Goal: Information Seeking & Learning: Compare options

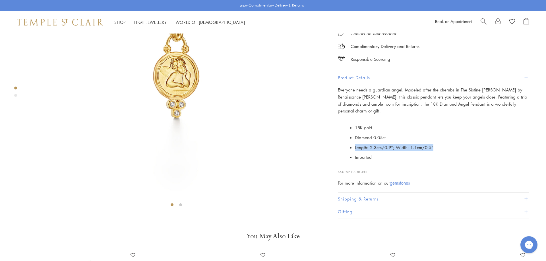
click at [482, 22] on span "Search" at bounding box center [484, 21] width 6 height 6
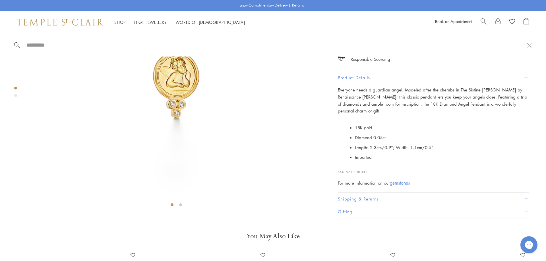
paste input "**********"
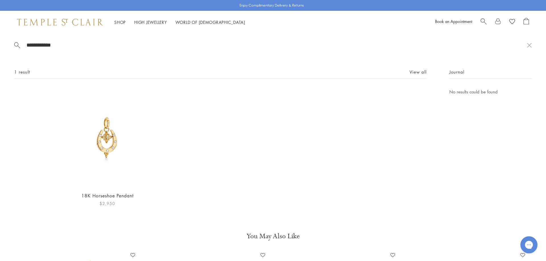
type input "**********"
click at [106, 137] on img at bounding box center [107, 137] width 99 height 99
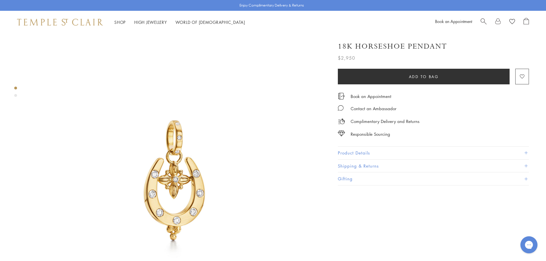
click at [438, 152] on button "Product Details" at bounding box center [433, 153] width 191 height 13
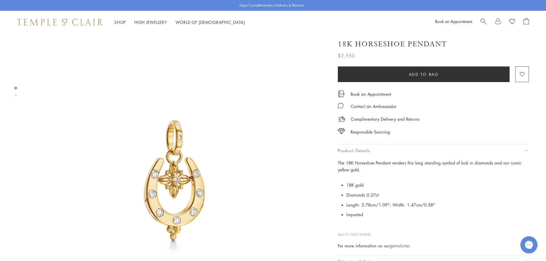
scroll to position [74, 0]
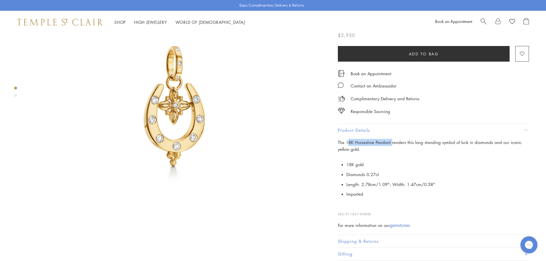
drag, startPoint x: 348, startPoint y: 141, endPoint x: 392, endPoint y: 143, distance: 43.8
click at [392, 143] on span "The 18K Horseshoe Pendant renders this long standing symbol of luck in diamonds…" at bounding box center [430, 146] width 184 height 13
copy span "8K Horseshoe Pendant"
drag, startPoint x: 440, startPoint y: 185, endPoint x: 346, endPoint y: 186, distance: 94.5
click at [346, 186] on li "Length: 2.78cm/1.09"; Width: 1.47cm/0.58"" at bounding box center [437, 185] width 183 height 10
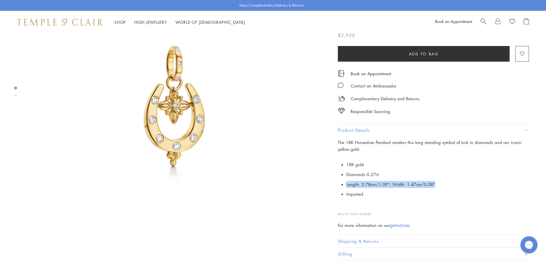
copy span "Length: 2.78cm/1.09"; Width: 1.47cm/0.58""
click at [481, 20] on span "Search" at bounding box center [484, 21] width 6 height 6
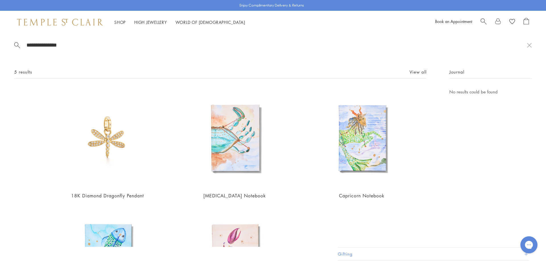
drag, startPoint x: 93, startPoint y: 45, endPoint x: 0, endPoint y: 29, distance: 94.1
click at [26, 42] on input "**********" at bounding box center [276, 45] width 501 height 7
type input "**********"
click at [96, 139] on img at bounding box center [107, 137] width 99 height 99
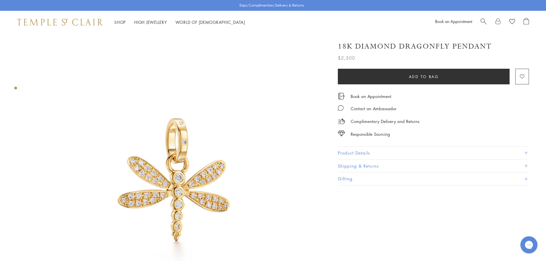
click at [208, 164] on img at bounding box center [176, 182] width 296 height 296
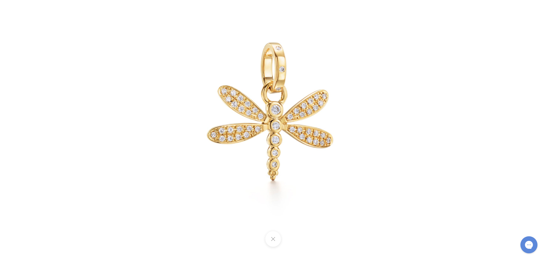
click at [280, 240] on button at bounding box center [273, 240] width 16 height 16
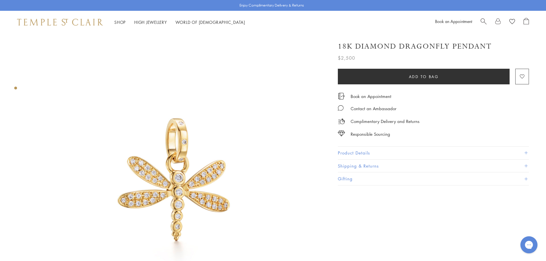
click at [487, 152] on button "Product Details" at bounding box center [433, 153] width 191 height 13
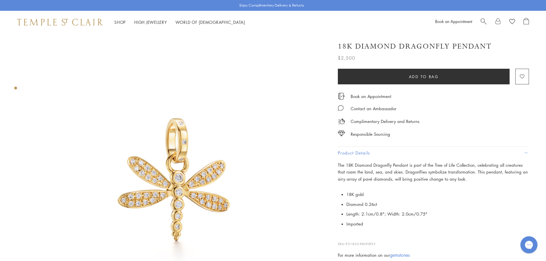
click at [371, 163] on span "The 18K Diamond Dragonfly Pendant is part of the Tree of Life Collection, celeb…" at bounding box center [433, 172] width 190 height 20
drag, startPoint x: 371, startPoint y: 163, endPoint x: 472, endPoint y: 164, distance: 100.7
click at [472, 164] on span "The 18K Diamond Dragonfly Pendant is part of the Tree of Life Collection, celeb…" at bounding box center [433, 172] width 190 height 20
copy span "Dragonfly Pendant is part of the Tree of Life Collection"
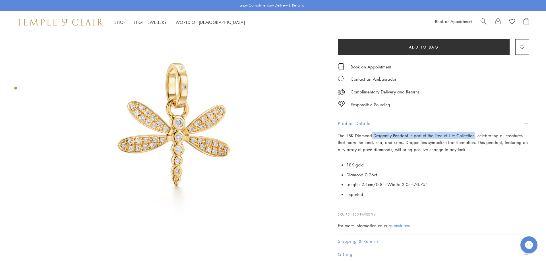
scroll to position [61, 0]
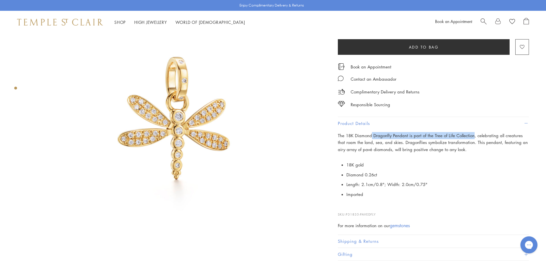
click at [484, 20] on span "Search" at bounding box center [484, 21] width 6 height 6
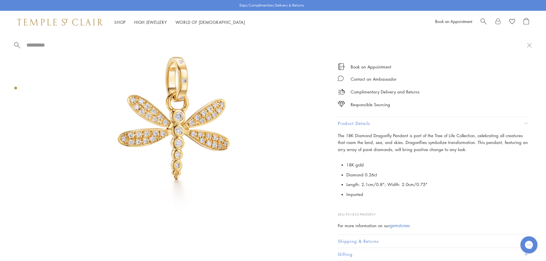
paste input "**********"
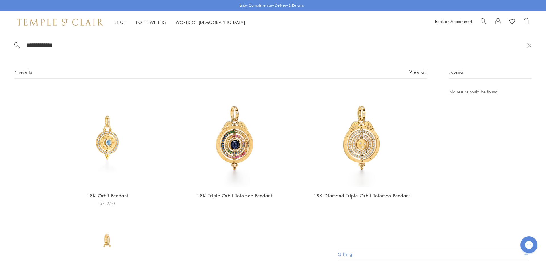
type input "**********"
click at [108, 154] on img at bounding box center [107, 137] width 99 height 99
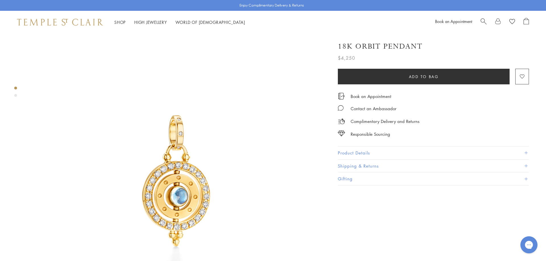
scroll to position [73, 0]
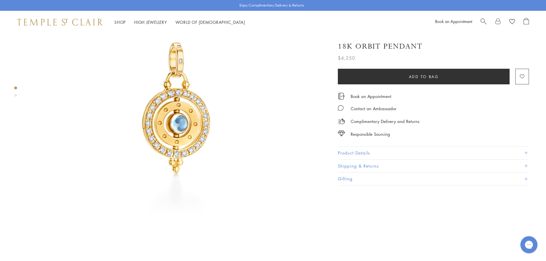
click at [531, 151] on div "18K Orbit Pendant $4,250 The 18K Orbit Pendant sets in jeweled miniature the an…" at bounding box center [438, 261] width 216 height 600
click at [528, 153] on button "Product Details" at bounding box center [433, 153] width 191 height 13
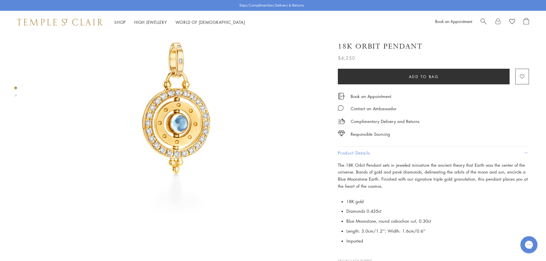
click at [178, 101] on img at bounding box center [176, 109] width 296 height 296
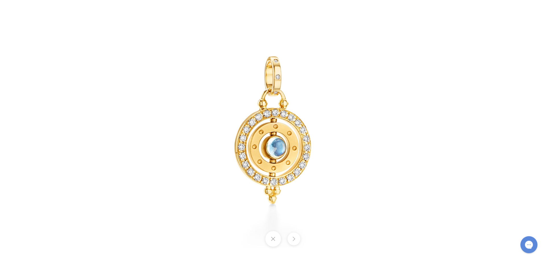
click at [269, 234] on button at bounding box center [273, 240] width 16 height 16
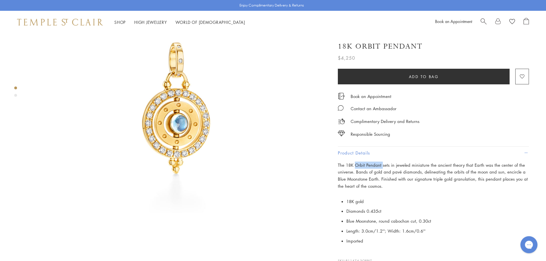
drag, startPoint x: 356, startPoint y: 164, endPoint x: 383, endPoint y: 165, distance: 27.0
click at [383, 165] on p "The 18K Orbit Pendant sets in jeweled miniature the ancient theory that Earth w…" at bounding box center [433, 176] width 191 height 28
copy p "Orbit Pendant"
drag, startPoint x: 428, startPoint y: 233, endPoint x: 346, endPoint y: 230, distance: 81.4
click at [346, 230] on li "Length: 3.0cm/1.2''; Width: 1.6cm/0.6''" at bounding box center [437, 231] width 183 height 10
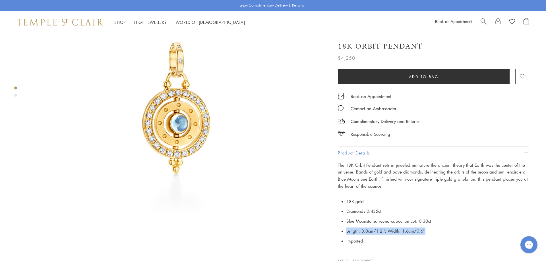
copy li "Length: 3.0cm/1.2''; Width: 1.6cm/0.6''"
drag, startPoint x: 356, startPoint y: 164, endPoint x: 380, endPoint y: 164, distance: 23.6
click at [380, 164] on p "The 18K Orbit Pendant sets in jeweled miniature the ancient theory that Earth w…" at bounding box center [433, 176] width 191 height 28
copy p "Orbit Pendant"
drag, startPoint x: 430, startPoint y: 231, endPoint x: 346, endPoint y: 234, distance: 84.0
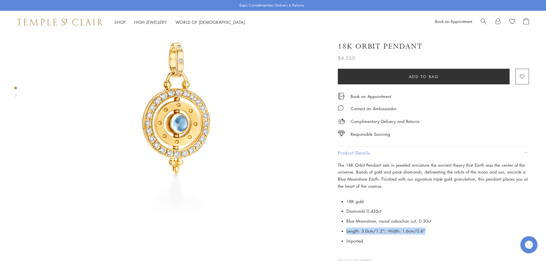
click at [346, 234] on li "Length: 3.0cm/1.2''; Width: 1.6cm/0.6''" at bounding box center [437, 231] width 183 height 10
copy li "Length: 3.0cm/1.2''; Width: 1.6cm/0.6''"
click at [481, 22] on span "Search" at bounding box center [484, 21] width 6 height 6
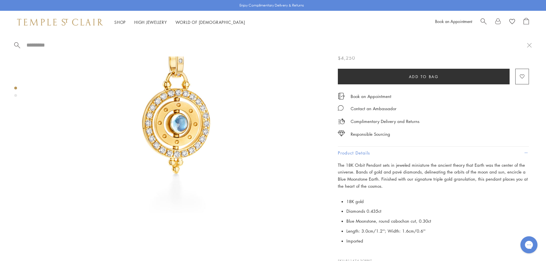
paste input "**********"
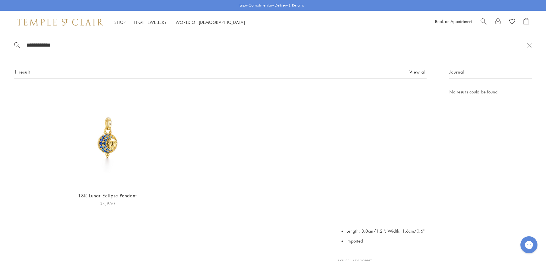
type input "**********"
click at [111, 143] on img at bounding box center [107, 137] width 99 height 99
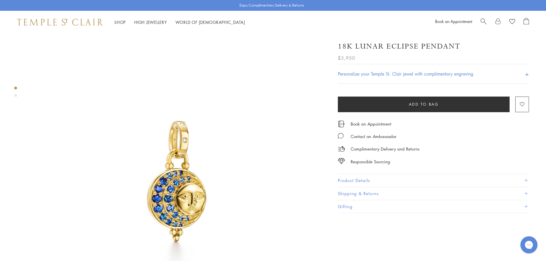
click at [462, 176] on button "Product Details" at bounding box center [433, 180] width 191 height 13
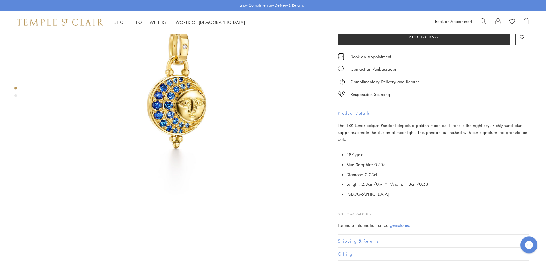
scroll to position [96, 0]
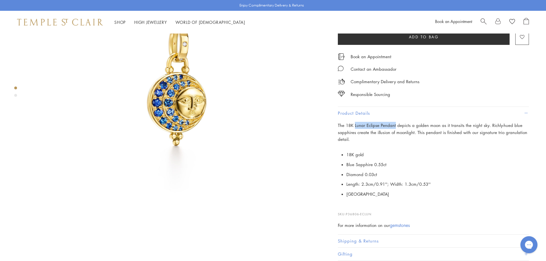
drag, startPoint x: 355, startPoint y: 123, endPoint x: 394, endPoint y: 124, distance: 39.5
click at [394, 124] on p "The 18K Lunar Eclipse Pendant depicts a golden moon as it transits the night sk…" at bounding box center [433, 132] width 191 height 21
copy p "Lunar Eclipse Pendant"
drag, startPoint x: 438, startPoint y: 183, endPoint x: 344, endPoint y: 186, distance: 93.6
click at [346, 186] on li "Length: 2.3cm/0.91'' ; Width: 1.3cm/0.53''" at bounding box center [437, 184] width 183 height 10
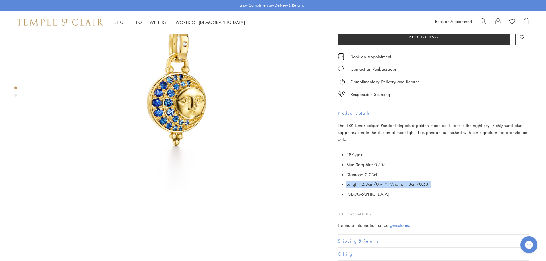
copy li "Length: 2.3cm/0.91'' ; Width: 1.3cm/0.53''"
click at [484, 19] on span "Search" at bounding box center [484, 21] width 6 height 6
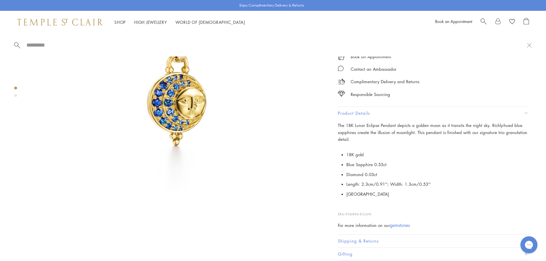
paste input "**********"
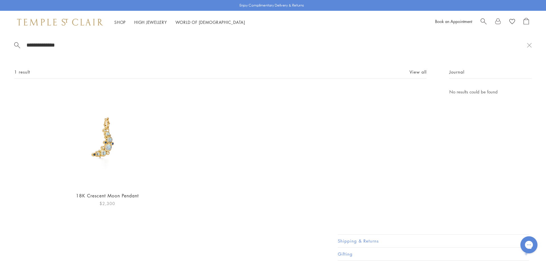
type input "**********"
click at [114, 139] on img at bounding box center [107, 137] width 99 height 99
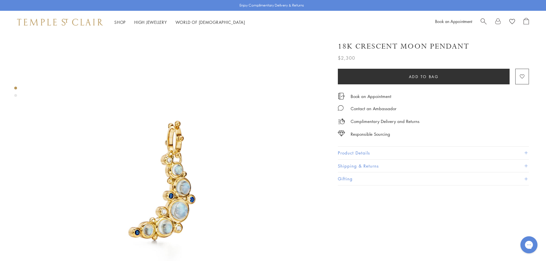
click at [379, 154] on button "Product Details" at bounding box center [433, 153] width 191 height 13
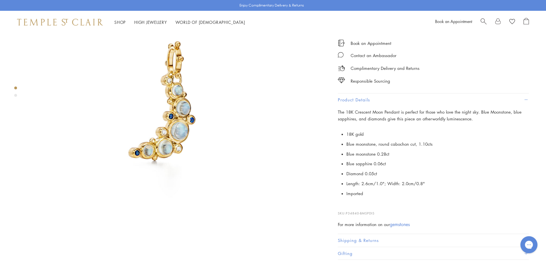
scroll to position [91, 0]
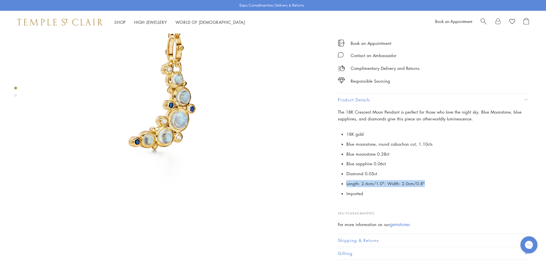
drag, startPoint x: 432, startPoint y: 185, endPoint x: 346, endPoint y: 185, distance: 85.9
click at [346, 185] on li "Length: 2.6cm/1.0"; Width: 2.0cm/0.8"" at bounding box center [437, 184] width 183 height 10
copy li "Length: 2.6cm/1.0"; Width: 2.0cm/0.8""
drag, startPoint x: 354, startPoint y: 111, endPoint x: 400, endPoint y: 111, distance: 45.5
click at [400, 111] on span "The 18K Crescent Moon Pendant is perfect for those who love the night sky. Blue…" at bounding box center [430, 115] width 184 height 13
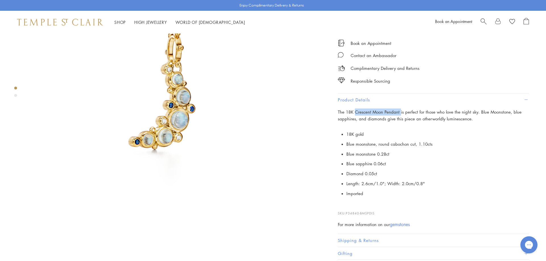
copy span "Crescent Moon Pendant"
click at [482, 22] on span "Search" at bounding box center [484, 21] width 6 height 6
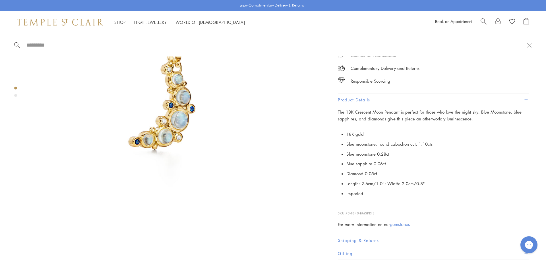
paste input "**********"
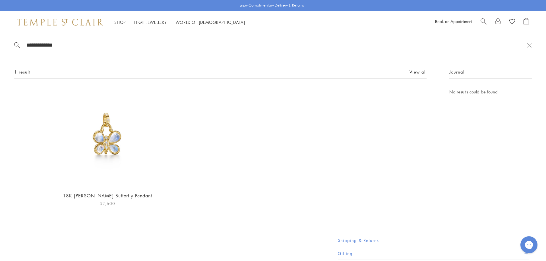
type input "**********"
click at [118, 149] on img at bounding box center [107, 137] width 99 height 99
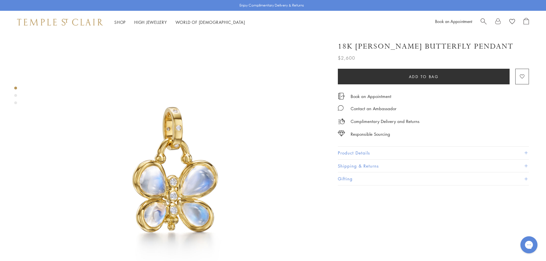
click at [366, 151] on button "Product Details" at bounding box center [433, 153] width 191 height 13
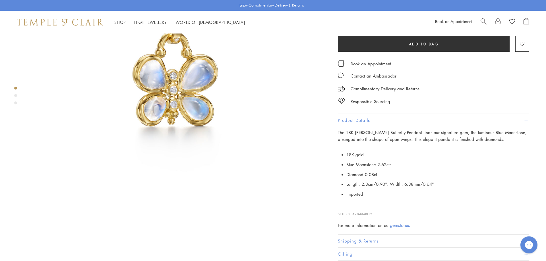
scroll to position [115, 0]
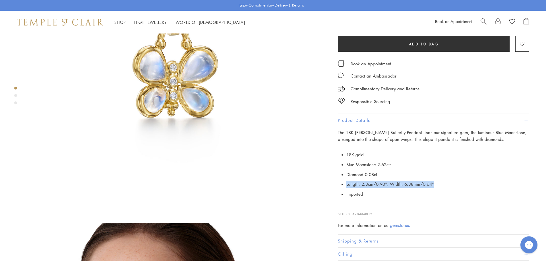
drag, startPoint x: 434, startPoint y: 185, endPoint x: 347, endPoint y: 183, distance: 86.8
click at [347, 183] on li "Length: 2.3cm/0.90"; Width: 6.38mm/0.64"" at bounding box center [437, 184] width 183 height 10
copy li "Length: 2.3cm/0.90"; Width: 6.38mm/0.64""
drag, startPoint x: 355, startPoint y: 132, endPoint x: 395, endPoint y: 133, distance: 39.8
click at [395, 133] on span "The 18K [PERSON_NAME] Butterfly Pendant finds our signature gem, the luminous B…" at bounding box center [432, 136] width 189 height 13
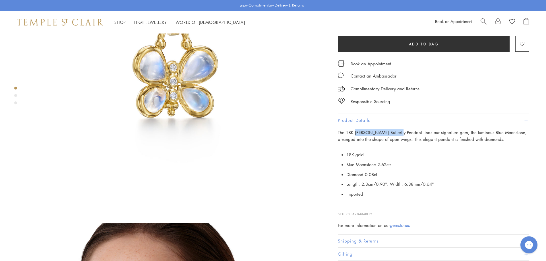
copy span "[PERSON_NAME] Butterfly Pendant"
